Goal: Task Accomplishment & Management: Use online tool/utility

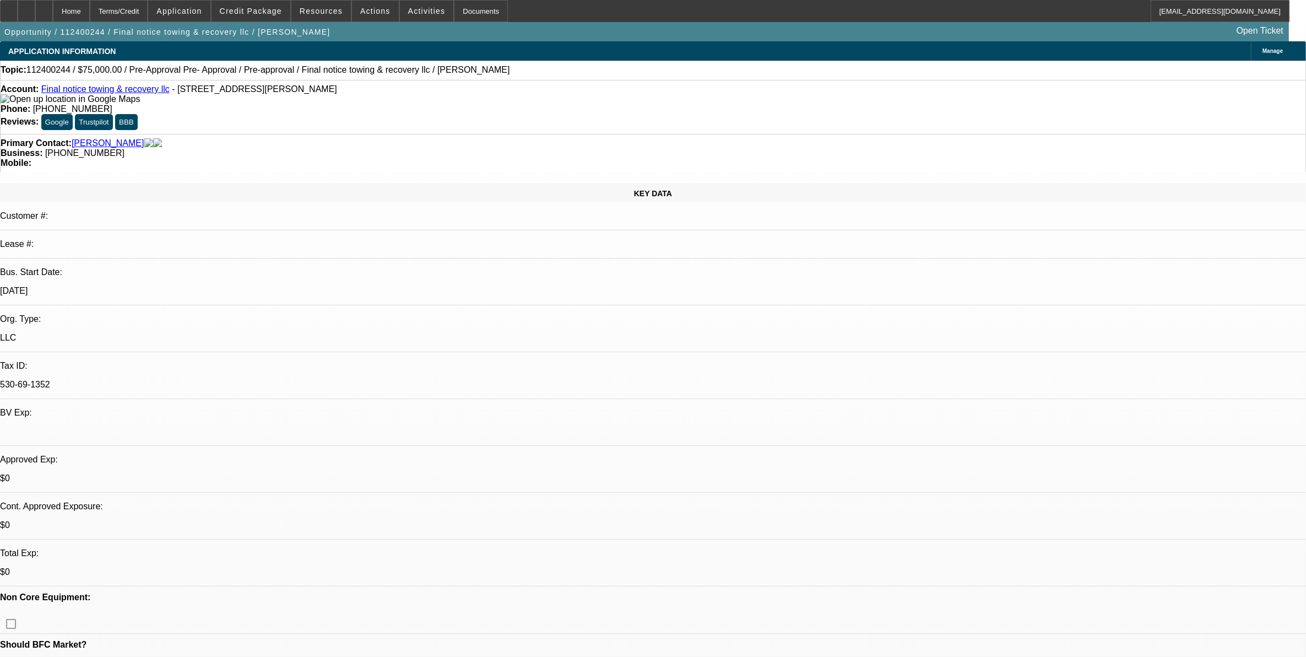
select select "0.15"
select select "0"
select select "0.1"
select select "0"
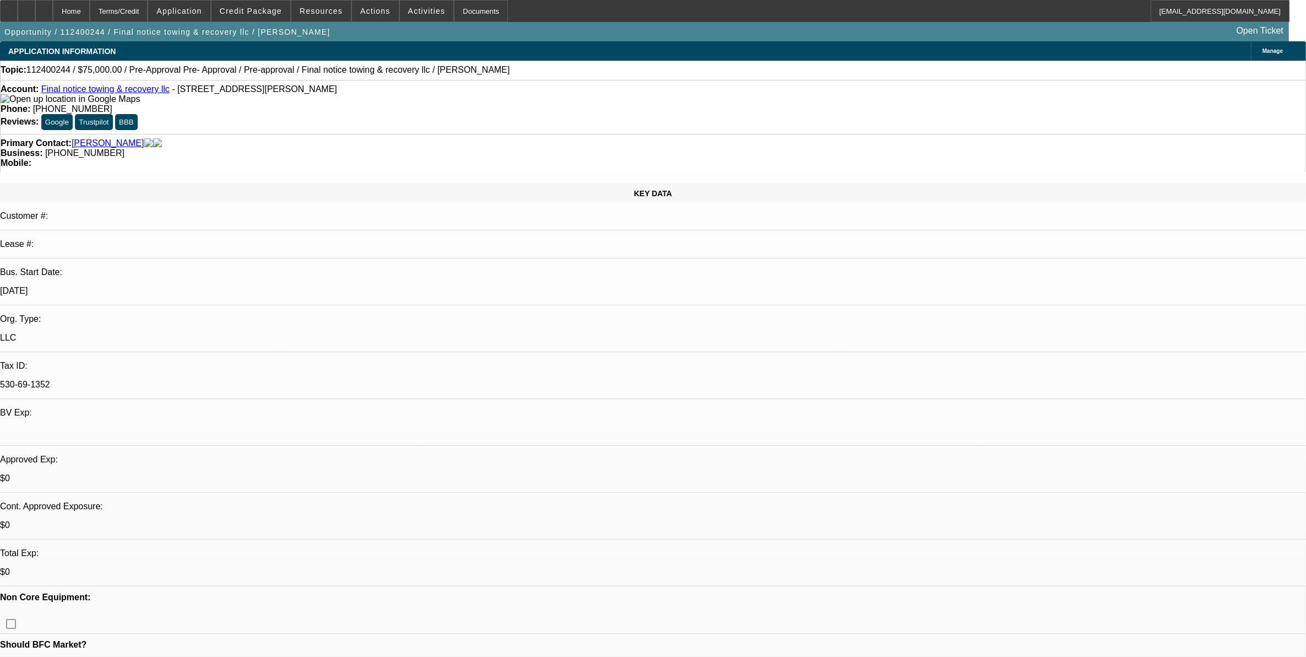
select select "0.1"
select select "1"
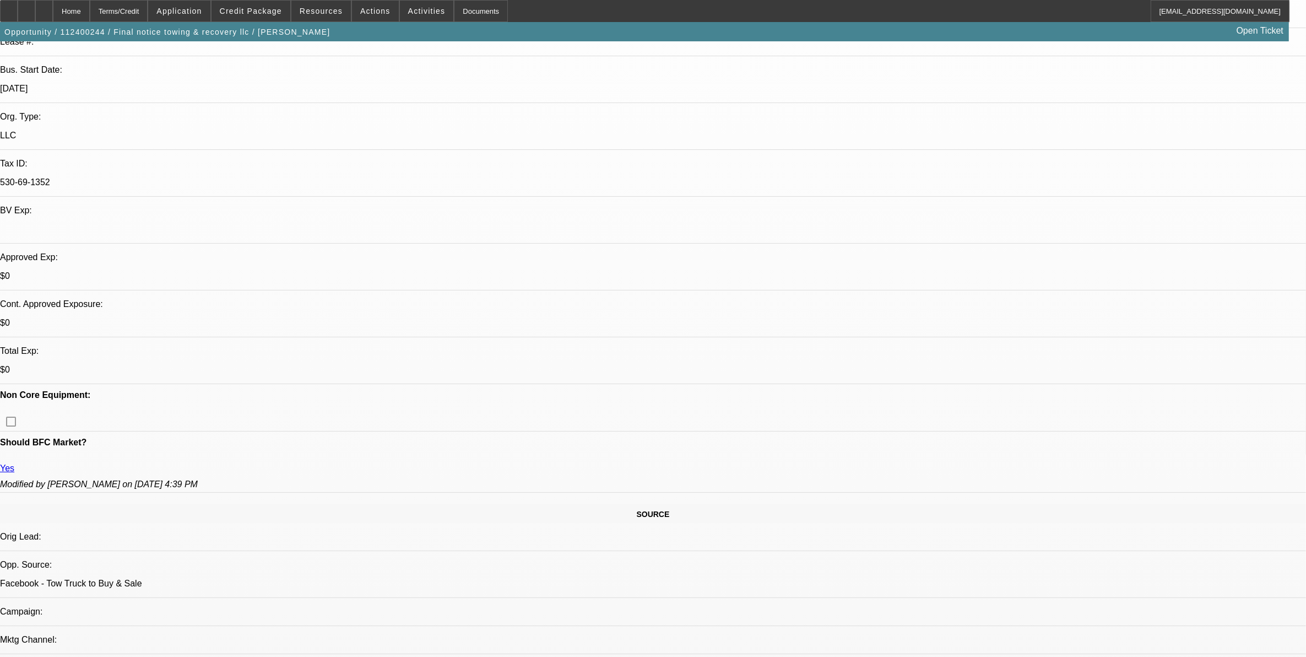
select select "1"
select select "4"
select select "1"
select select "4"
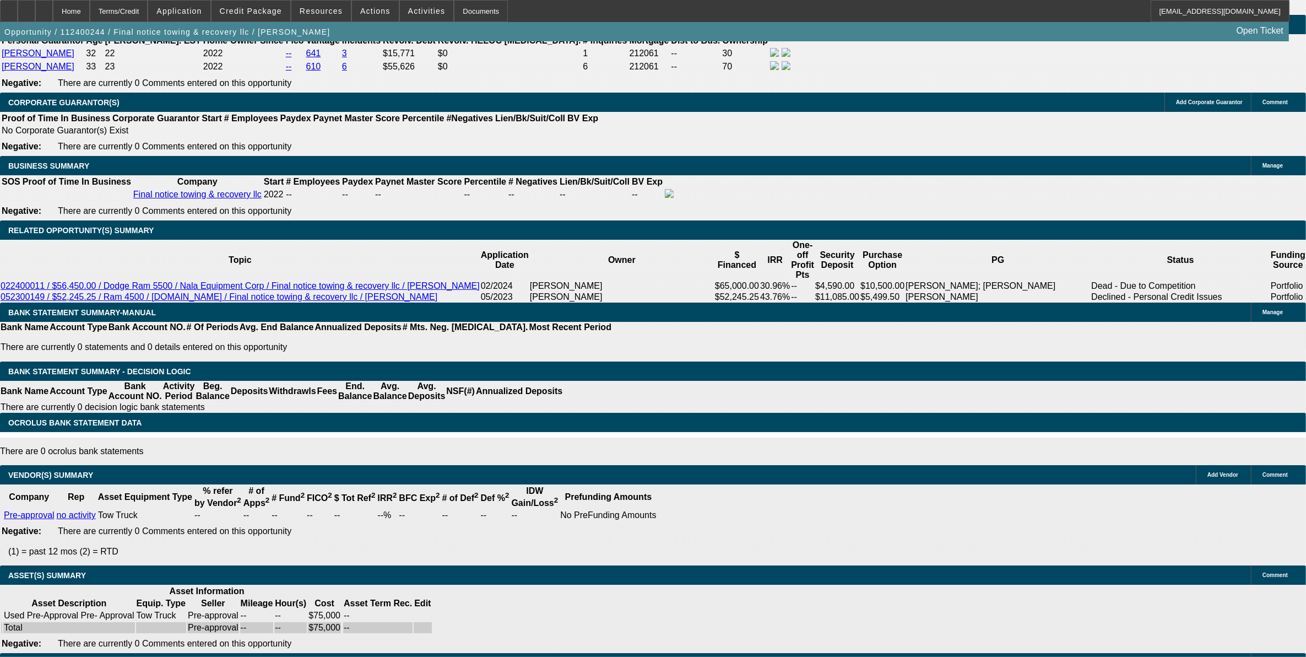
scroll to position [1623, 0]
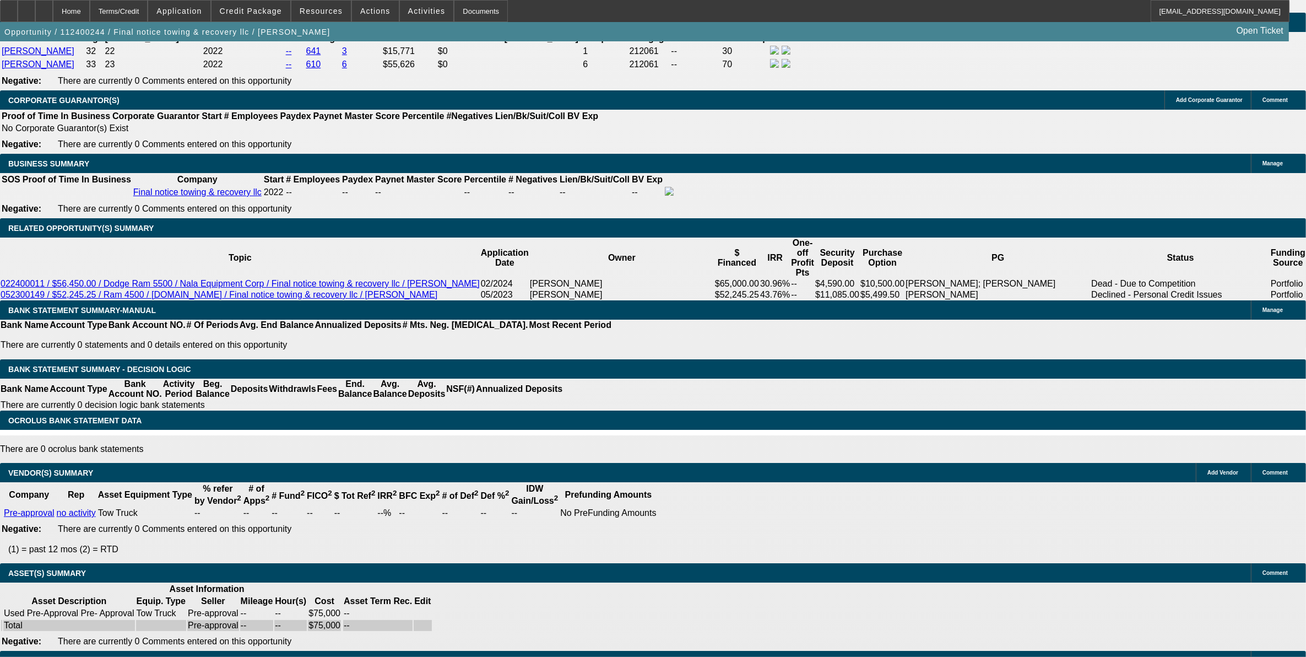
drag, startPoint x: 1000, startPoint y: 152, endPoint x: 941, endPoint y: 127, distance: 64.0
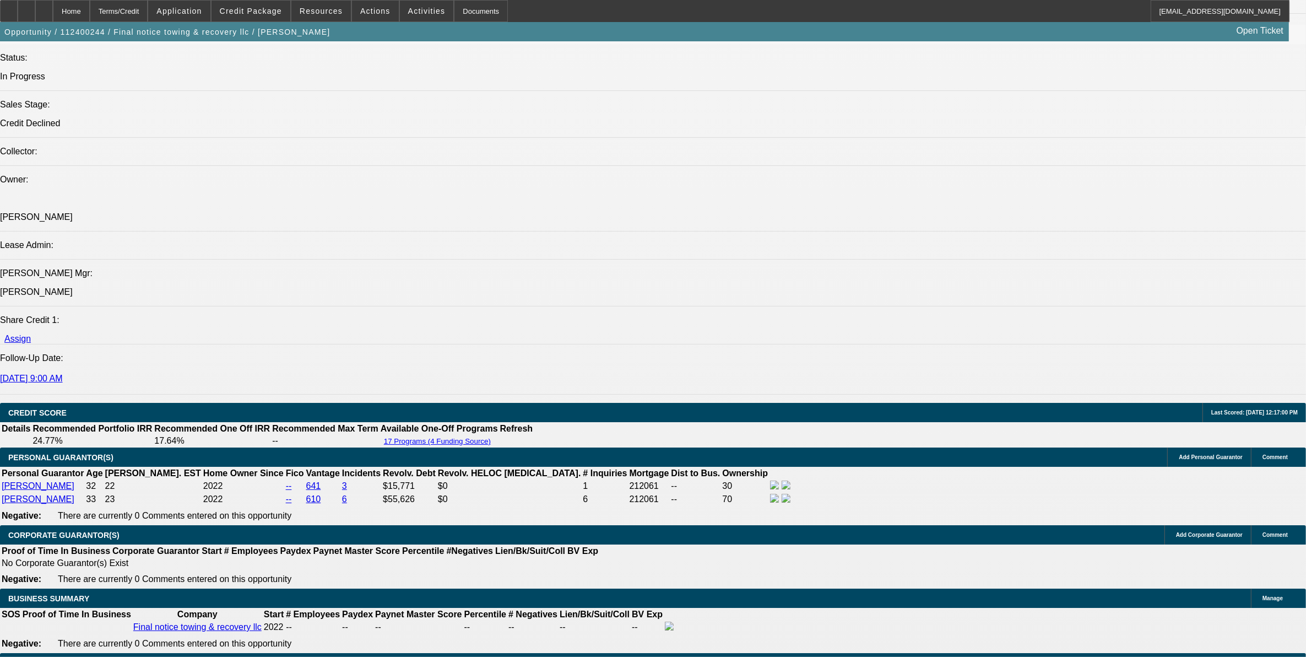
scroll to position [1141, 0]
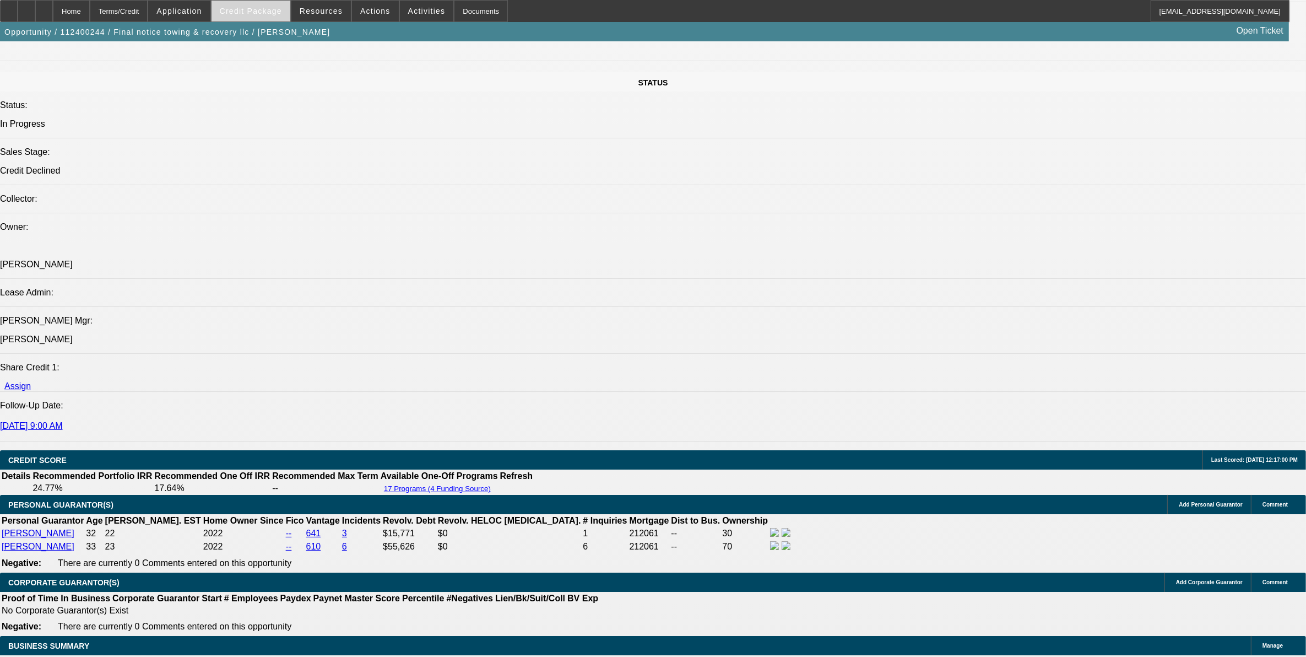
click at [280, 21] on span at bounding box center [251, 11] width 79 height 26
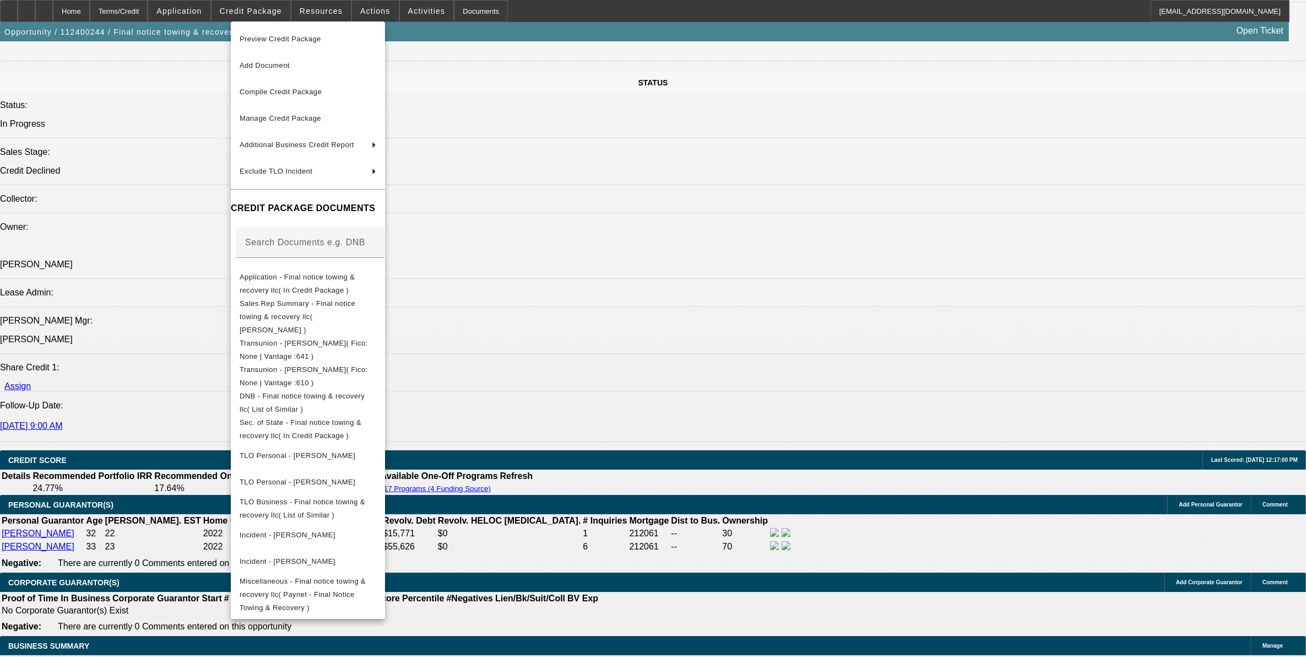
click at [758, 407] on div at bounding box center [653, 328] width 1306 height 657
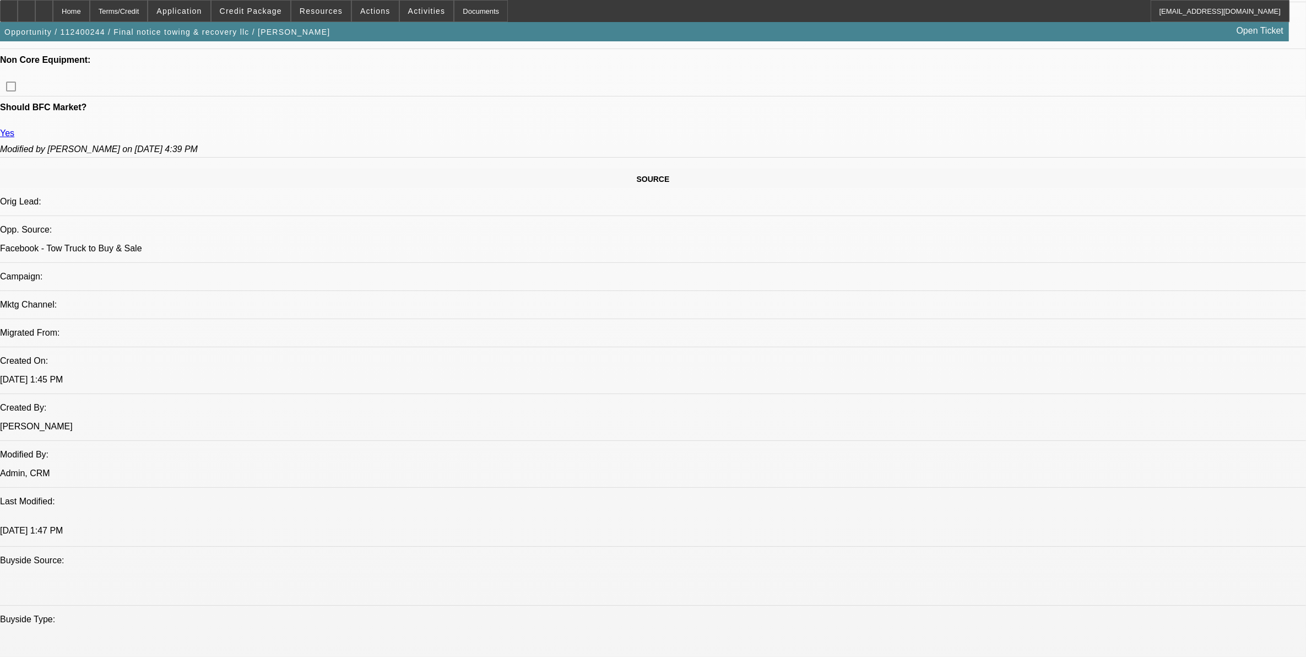
scroll to position [452, 0]
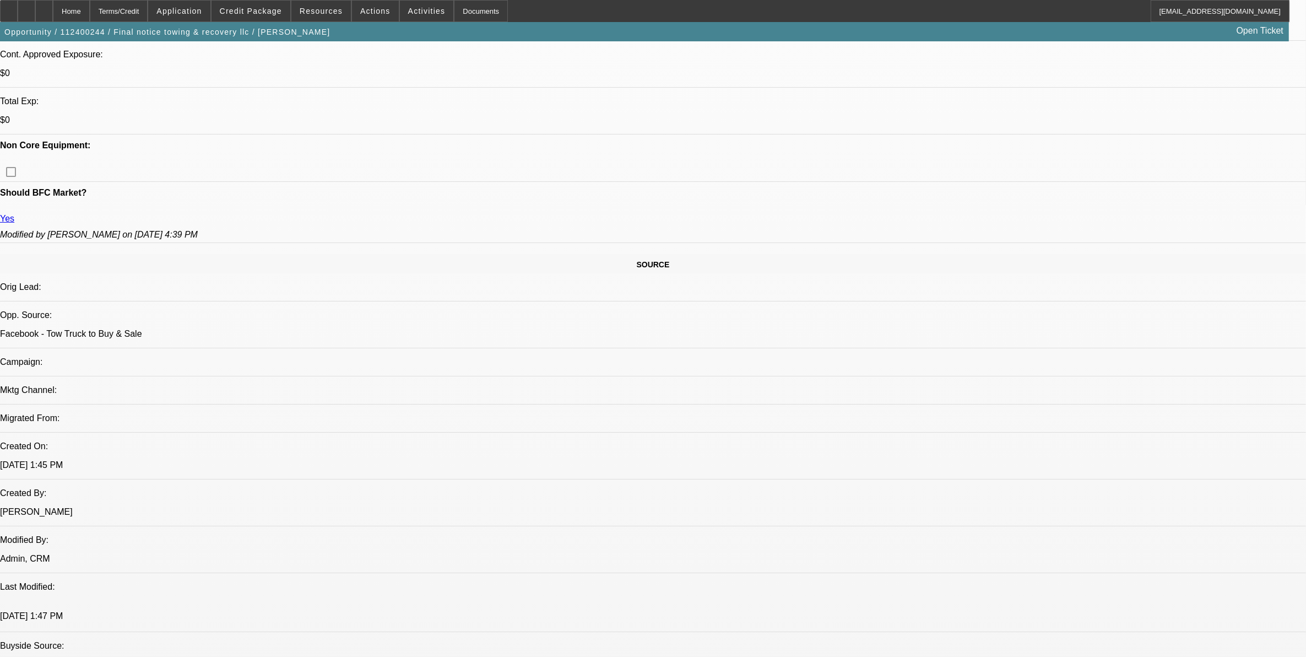
drag, startPoint x: 37, startPoint y: 306, endPoint x: 636, endPoint y: 387, distance: 604.4
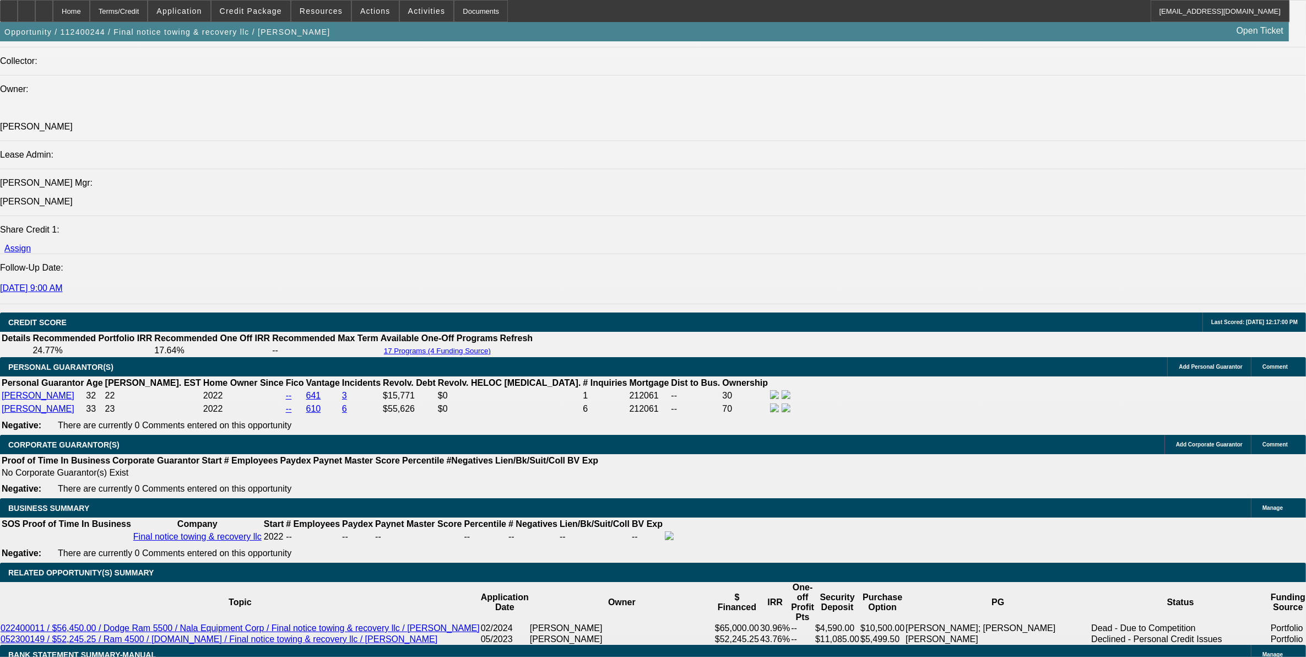
scroll to position [1347, 0]
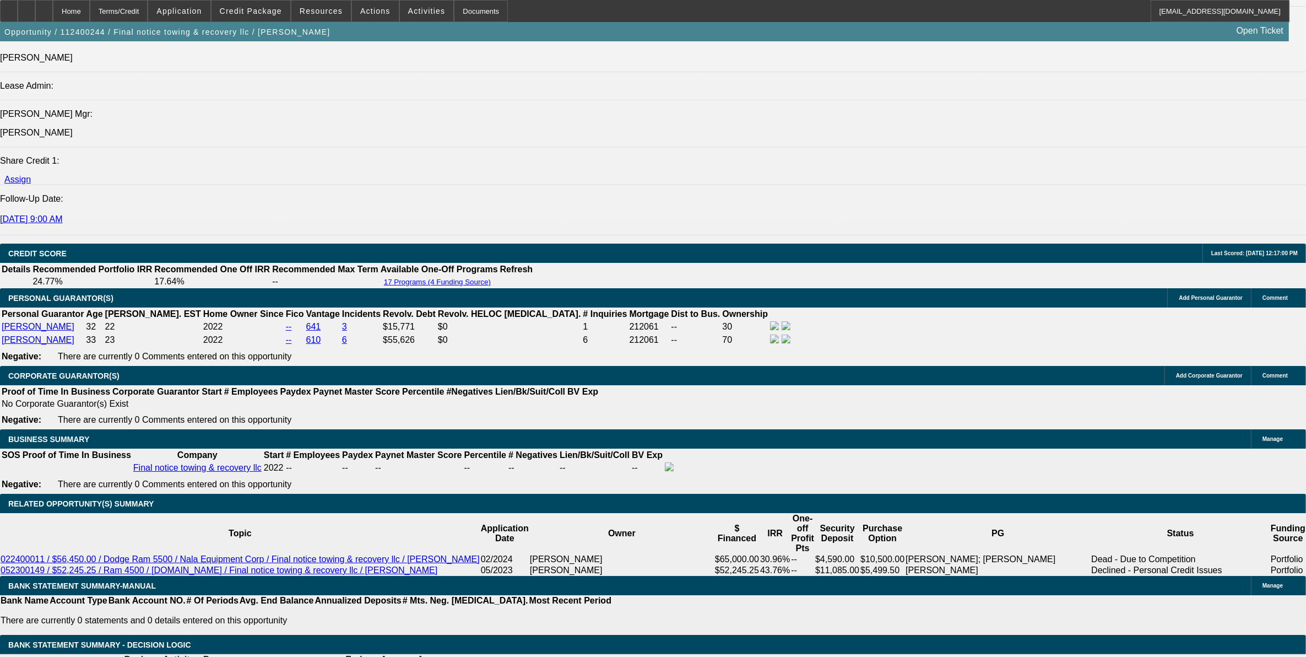
drag, startPoint x: 419, startPoint y: 500, endPoint x: 439, endPoint y: 499, distance: 19.3
drag, startPoint x: 439, startPoint y: 499, endPoint x: 416, endPoint y: 541, distance: 47.6
drag, startPoint x: 387, startPoint y: 497, endPoint x: 447, endPoint y: 498, distance: 60.6
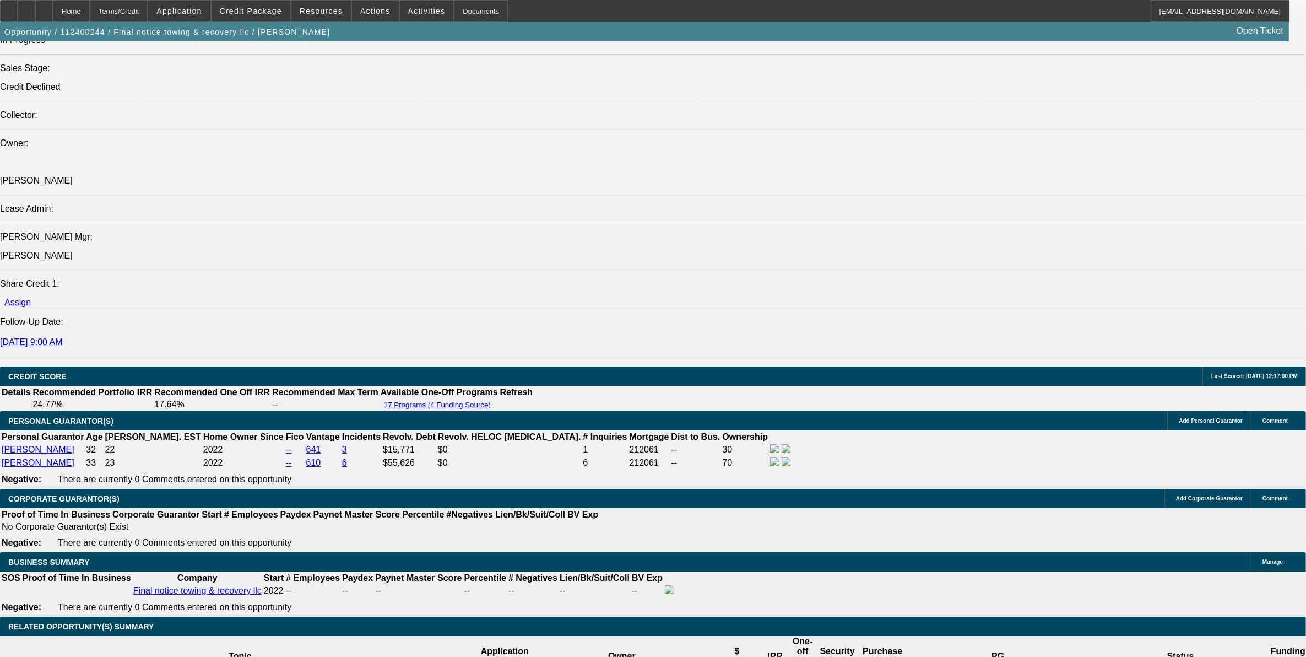
scroll to position [1278, 0]
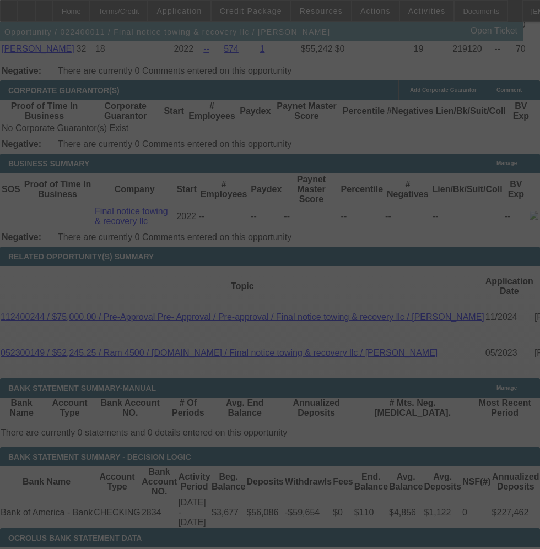
scroll to position [1786, 0]
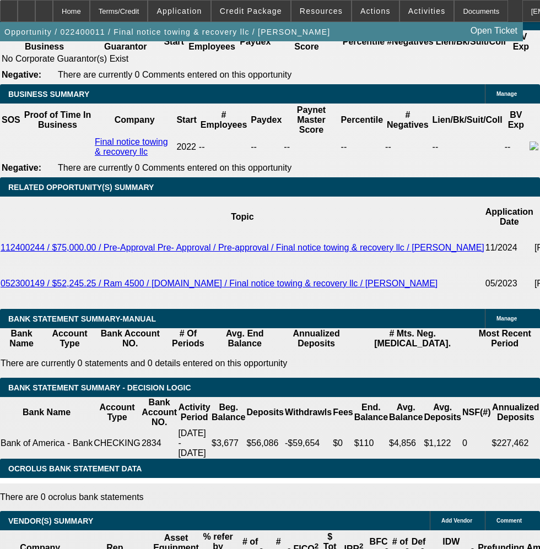
select select "0"
select select "2"
select select "0.1"
select select "0"
select select "2"
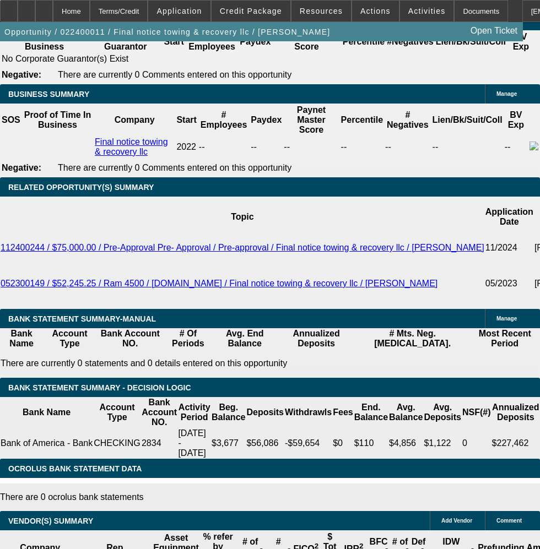
select select "0.1"
select select "0"
select select "2"
select select "0.1"
select select "0"
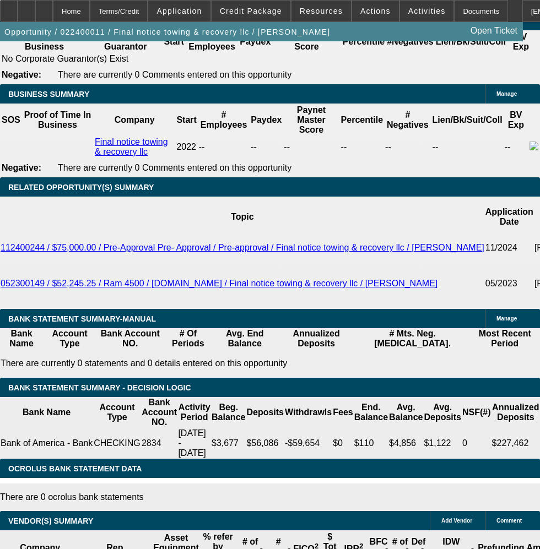
select select "2"
select select "0.1"
select select "1"
select select "2"
select select "4"
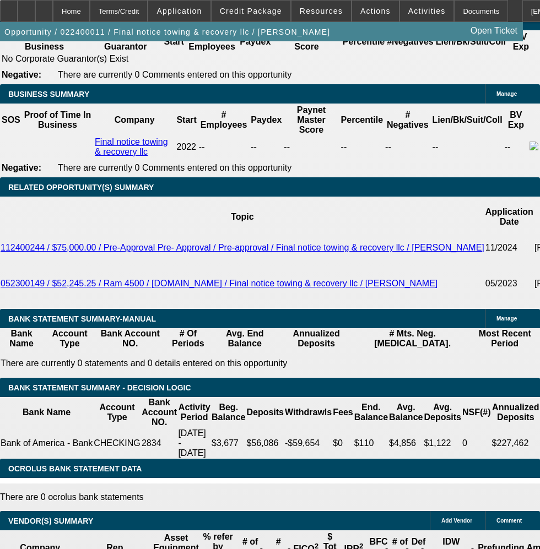
select select "1"
select select "2"
select select "4"
select select "1"
select select "2"
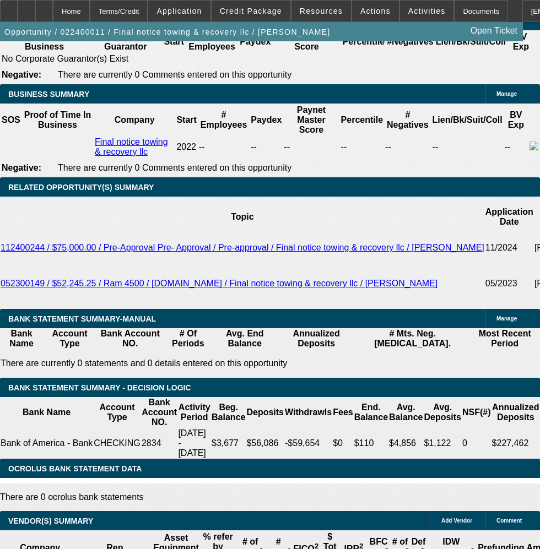
select select "4"
select select "1"
select select "2"
select select "4"
drag, startPoint x: 489, startPoint y: 425, endPoint x: 514, endPoint y: 424, distance: 24.8
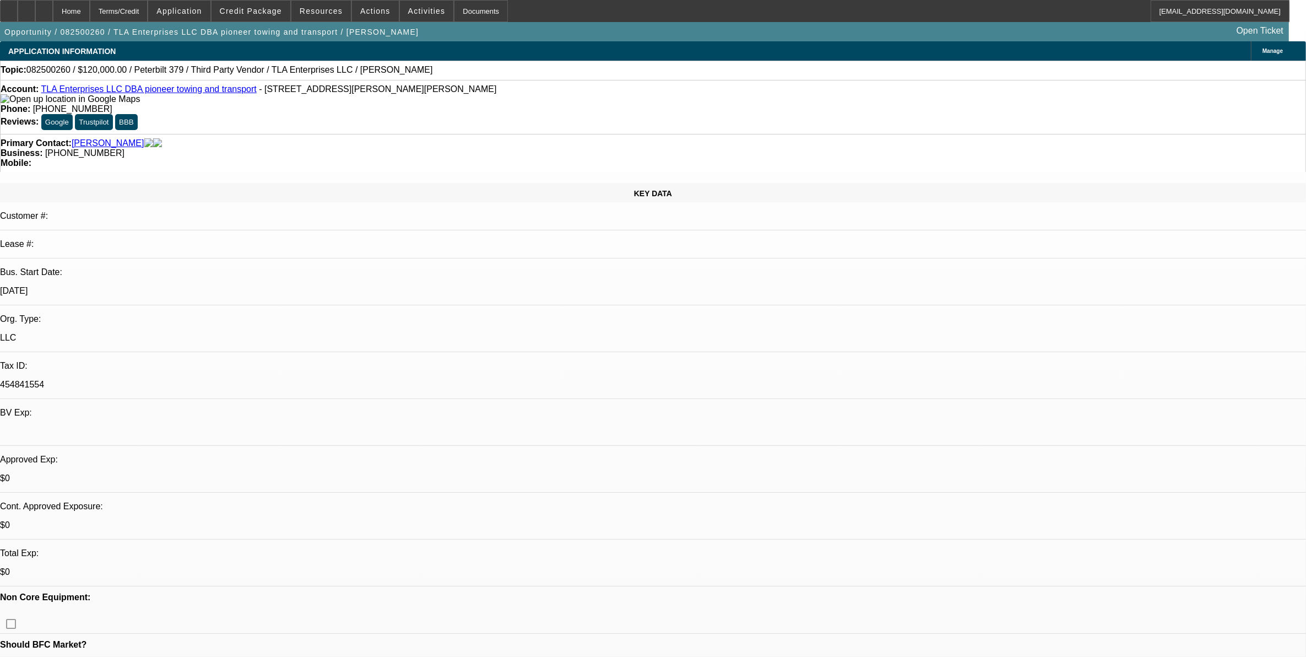
select select "0.2"
select select "2"
select select "0"
select select "6"
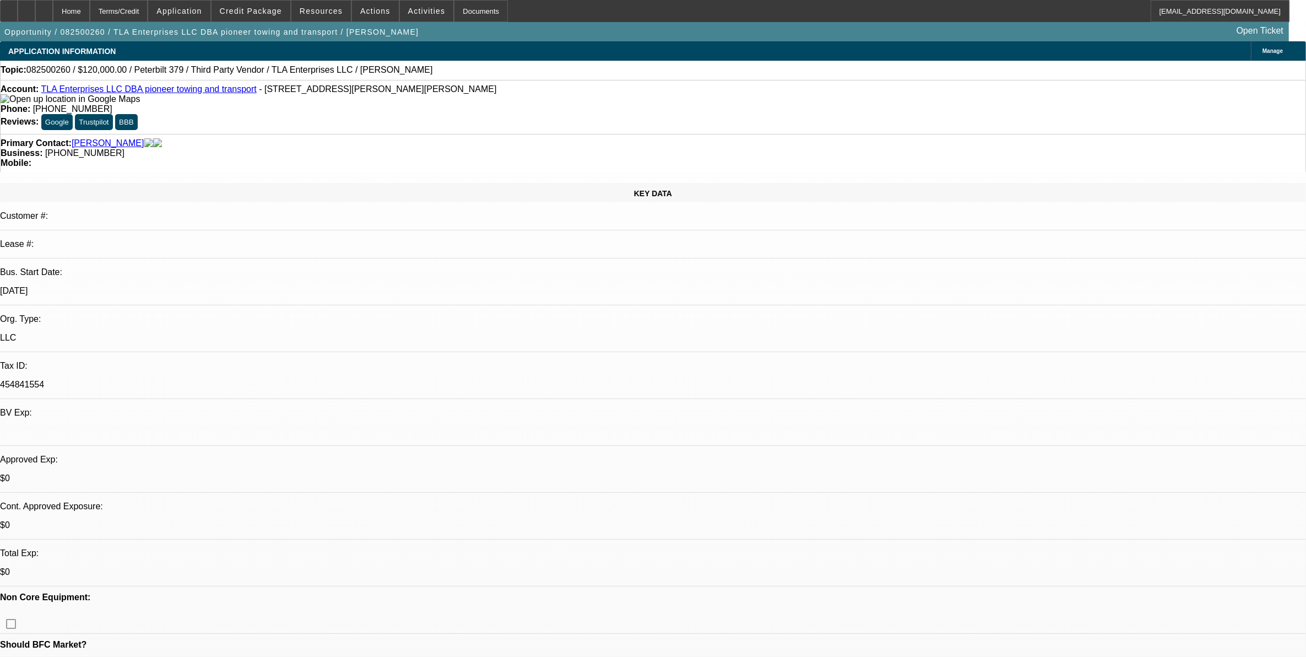
select select "0.2"
select select "2"
select select "0"
select select "6"
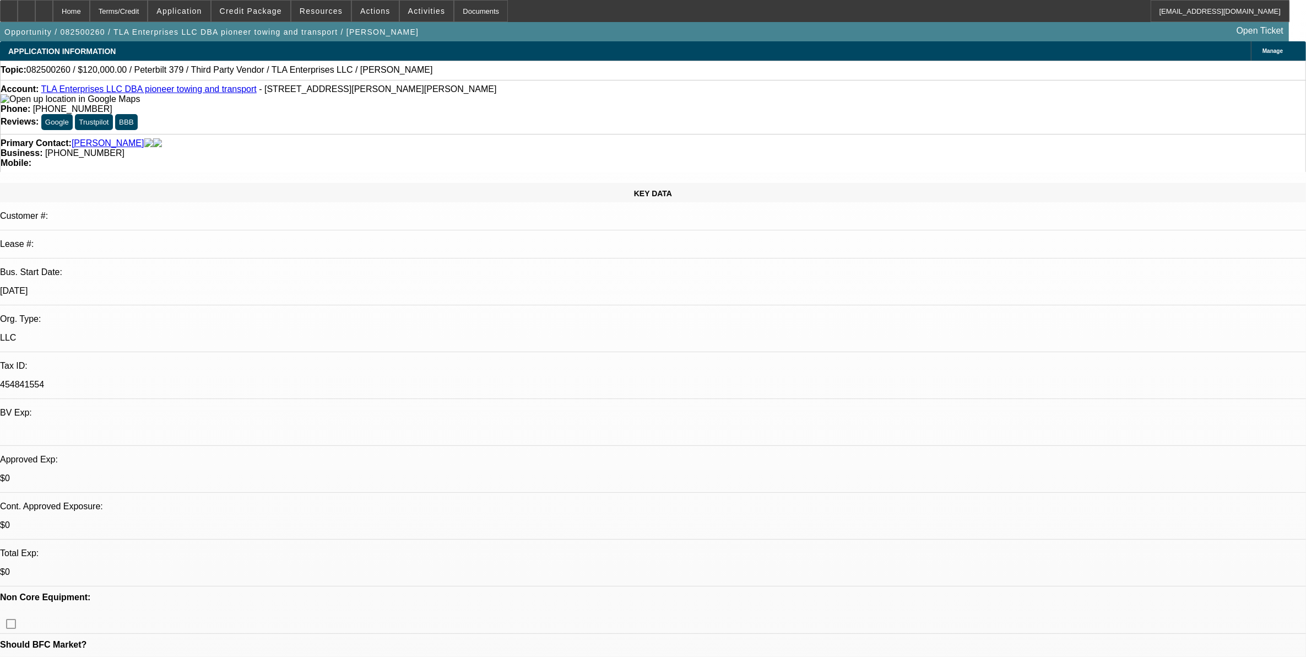
select select "0"
select select "6"
select select "0"
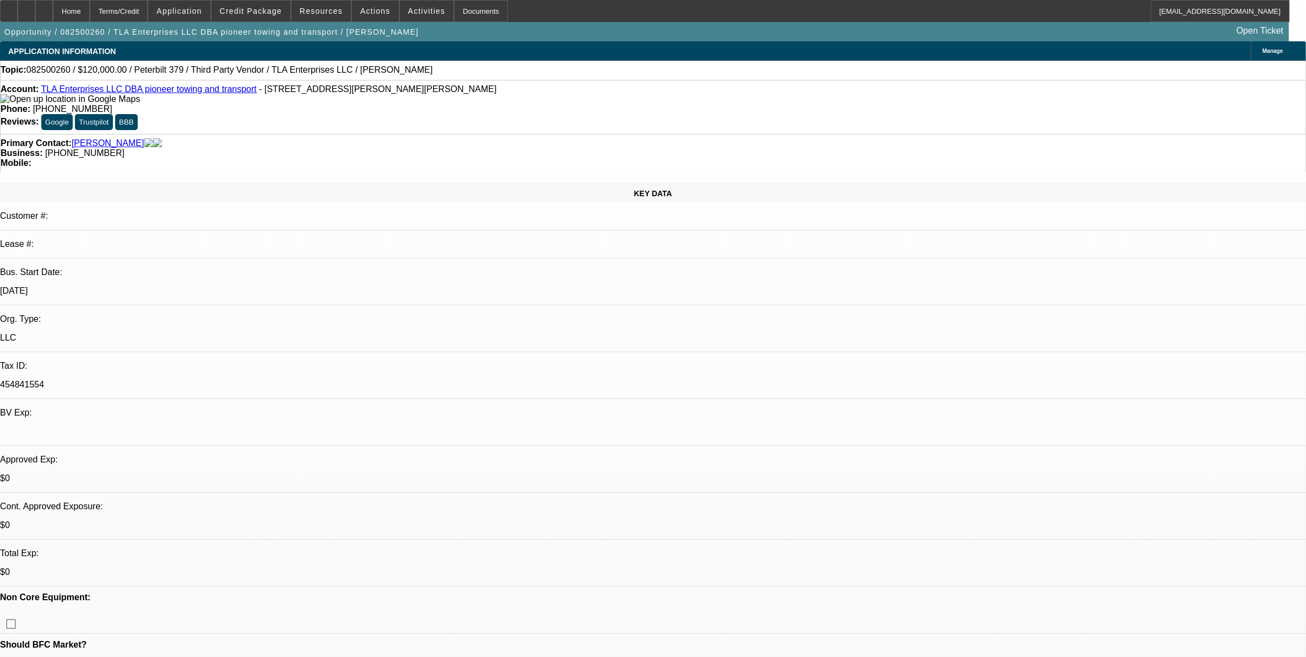
select select "0"
select select "6"
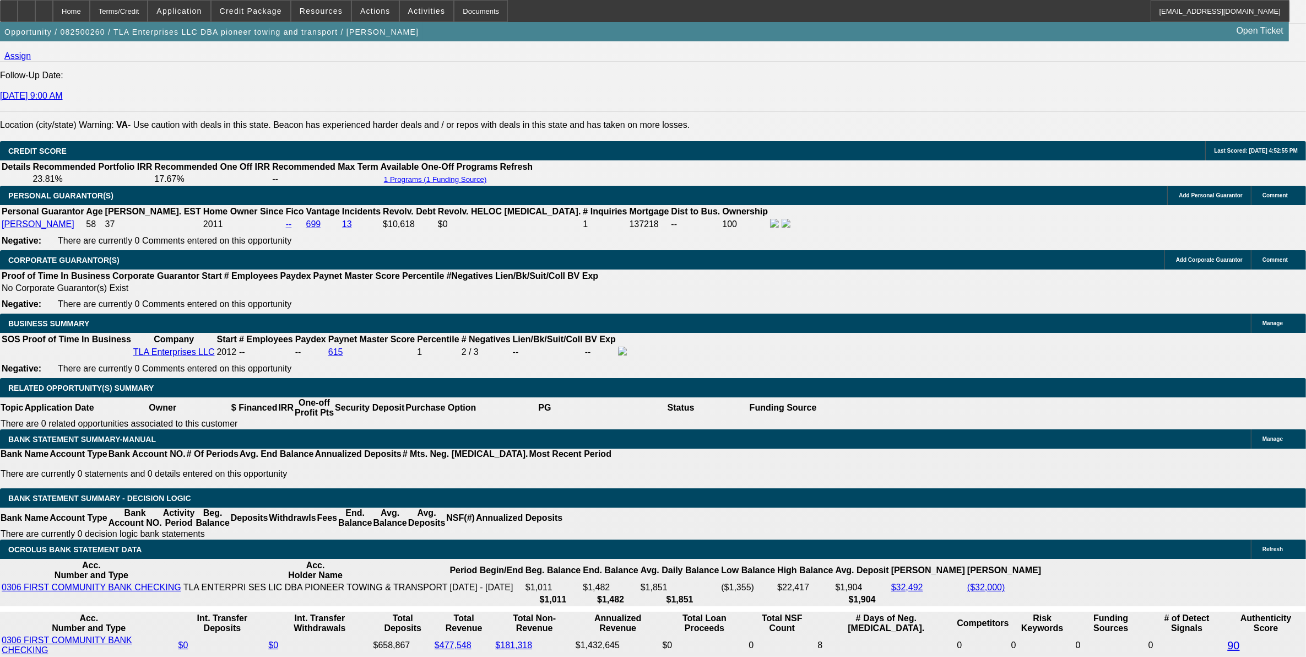
scroll to position [1377, 0]
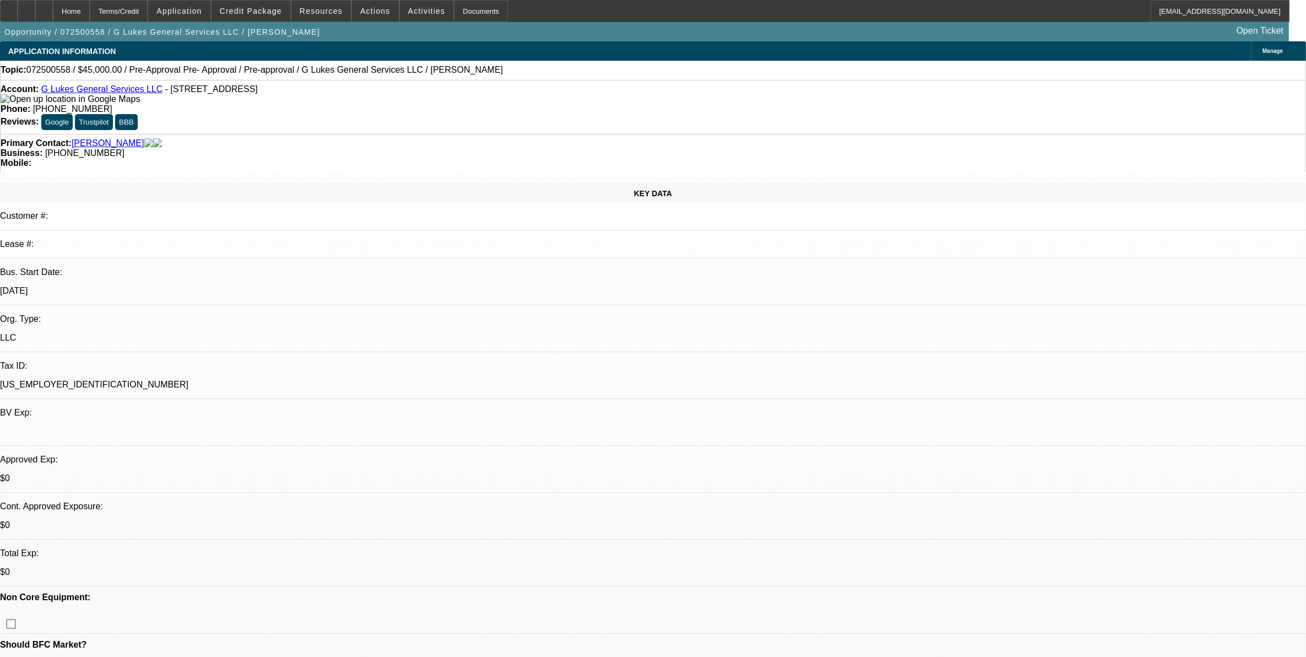
select select "0"
select select "0.1"
select select "0"
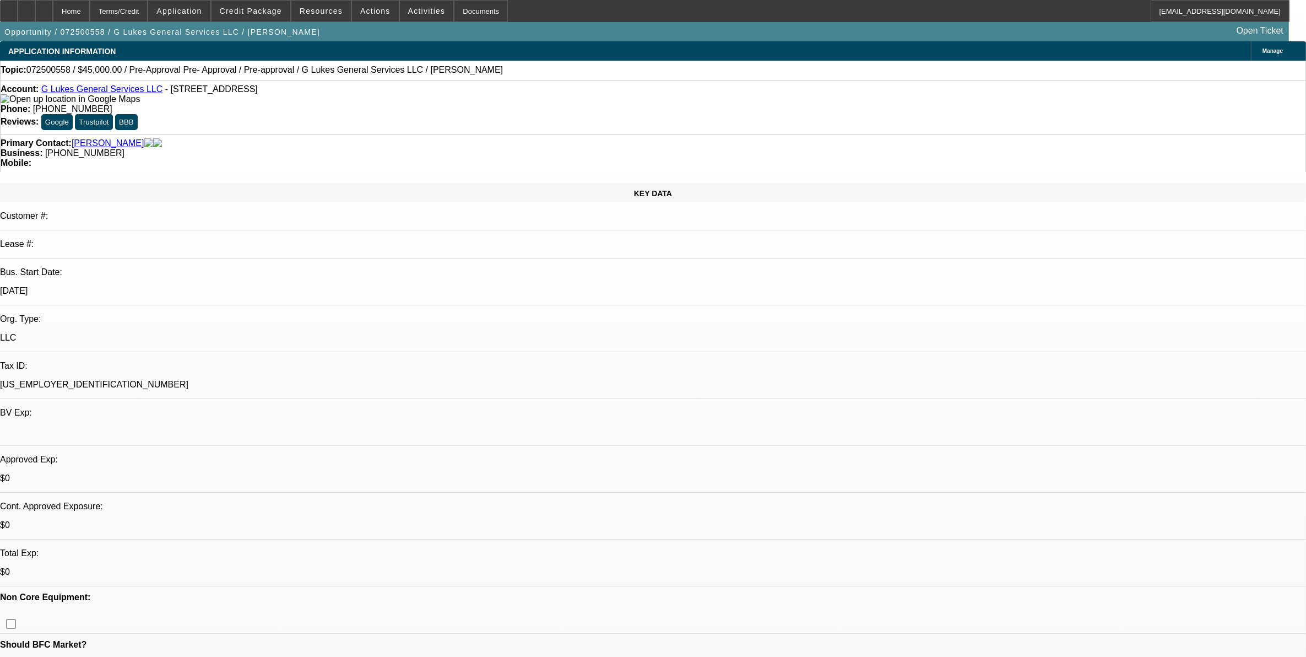
select select "0.1"
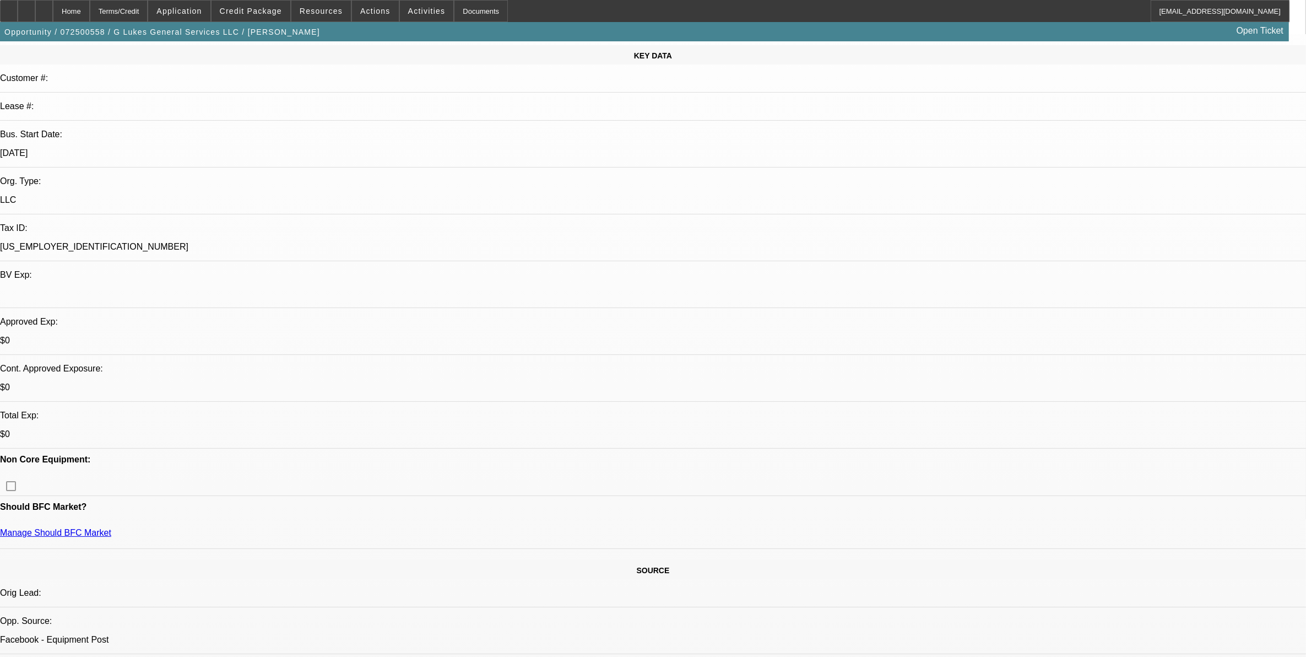
select select "1"
select select "4"
select select "1"
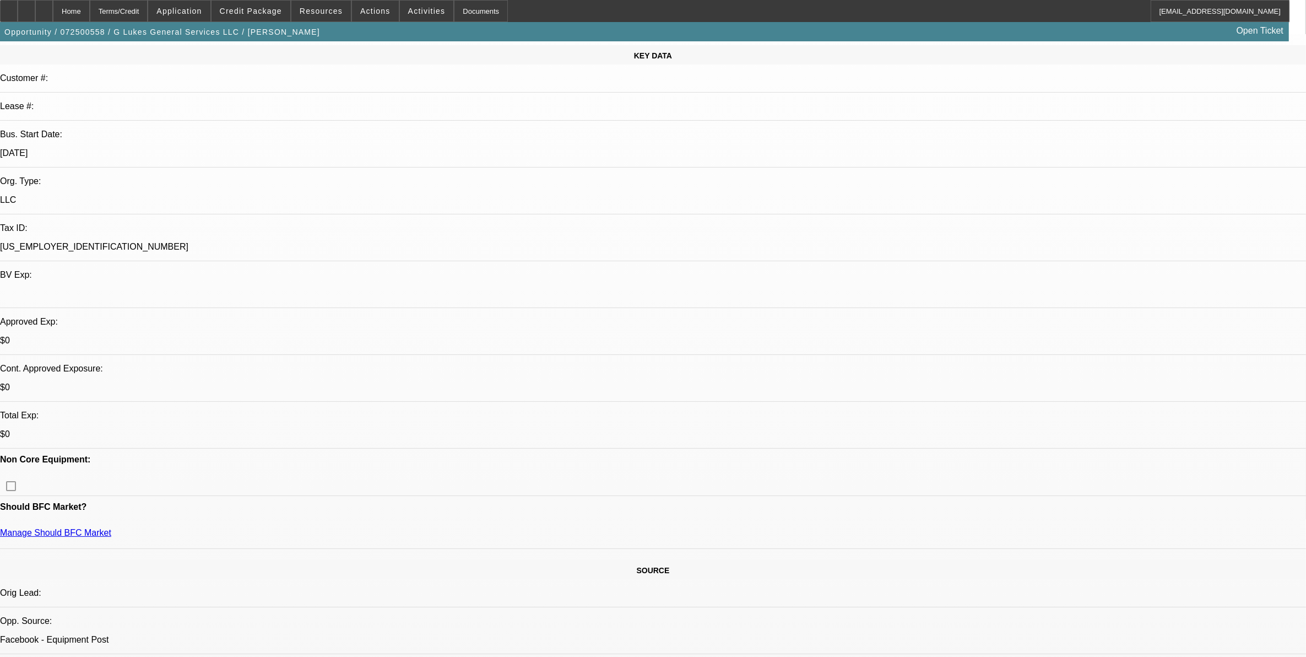
select select "4"
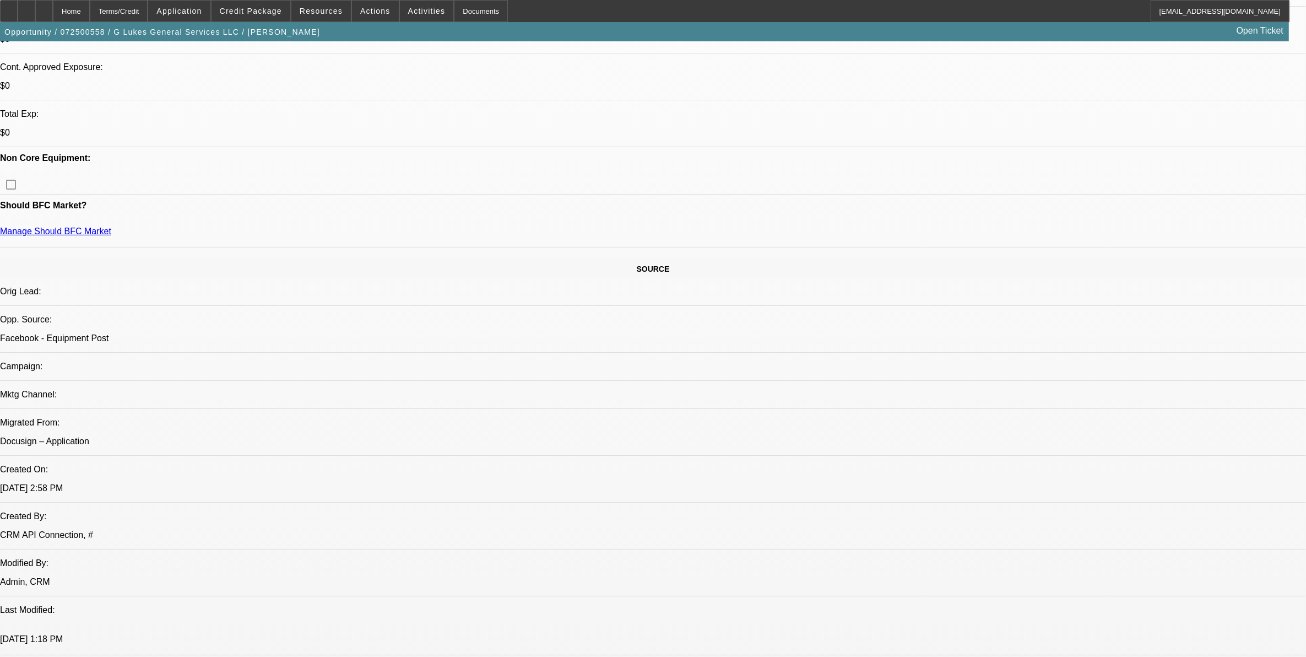
scroll to position [482, 0]
